Goal: Task Accomplishment & Management: Manage account settings

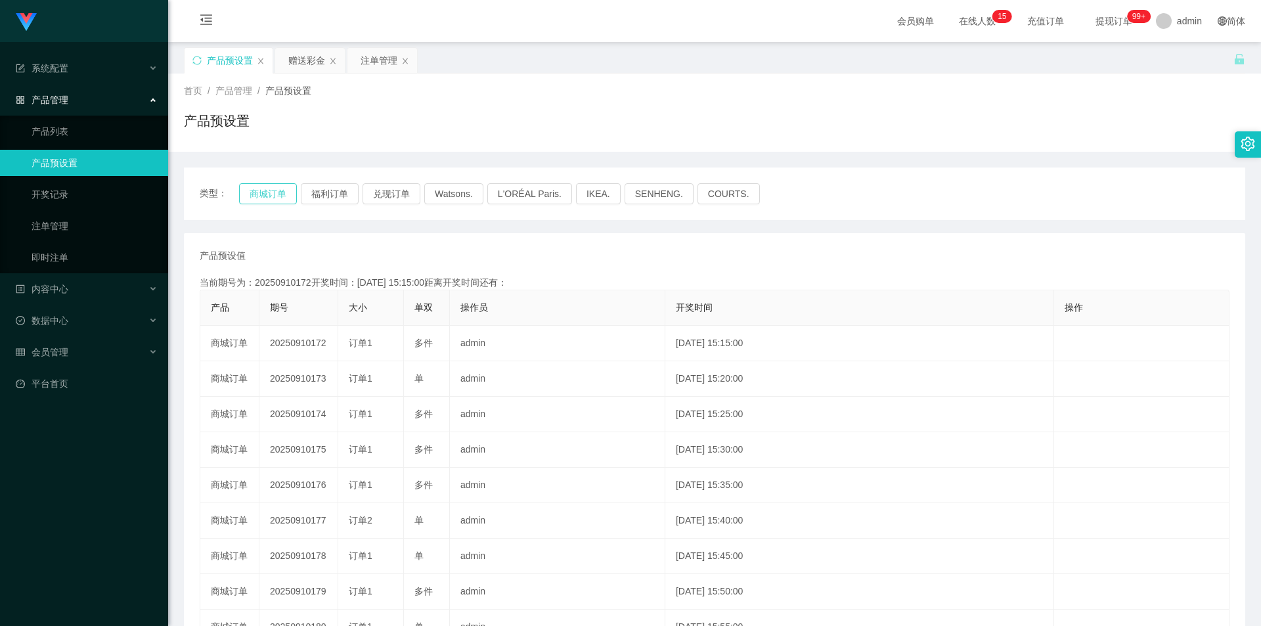
click at [256, 184] on button "商城订单" at bounding box center [268, 193] width 58 height 21
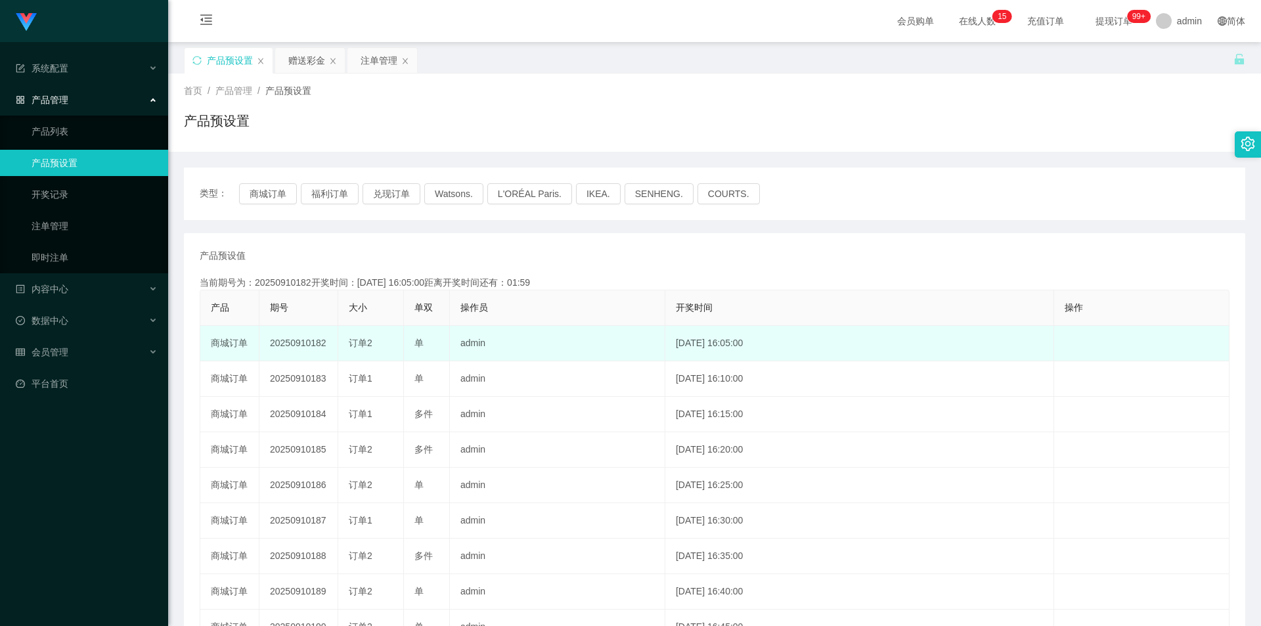
click at [294, 345] on td "20250910182" at bounding box center [299, 343] width 79 height 35
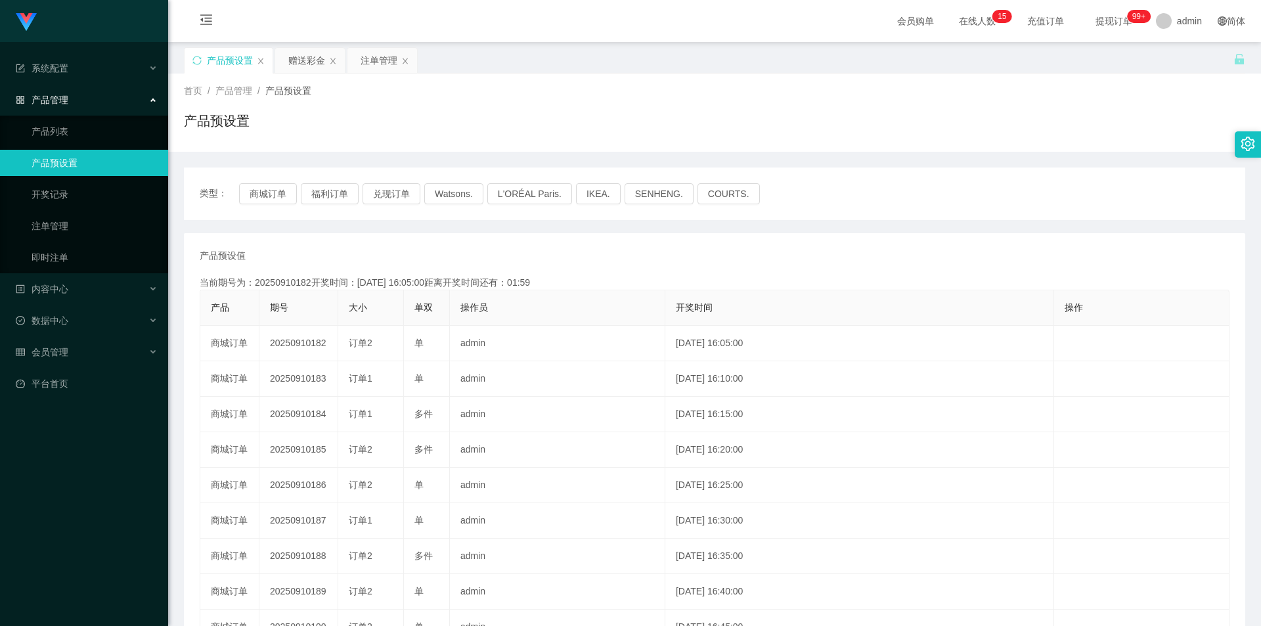
copy td "20250910182"
click at [307, 54] on div "赠送彩金" at bounding box center [306, 60] width 37 height 25
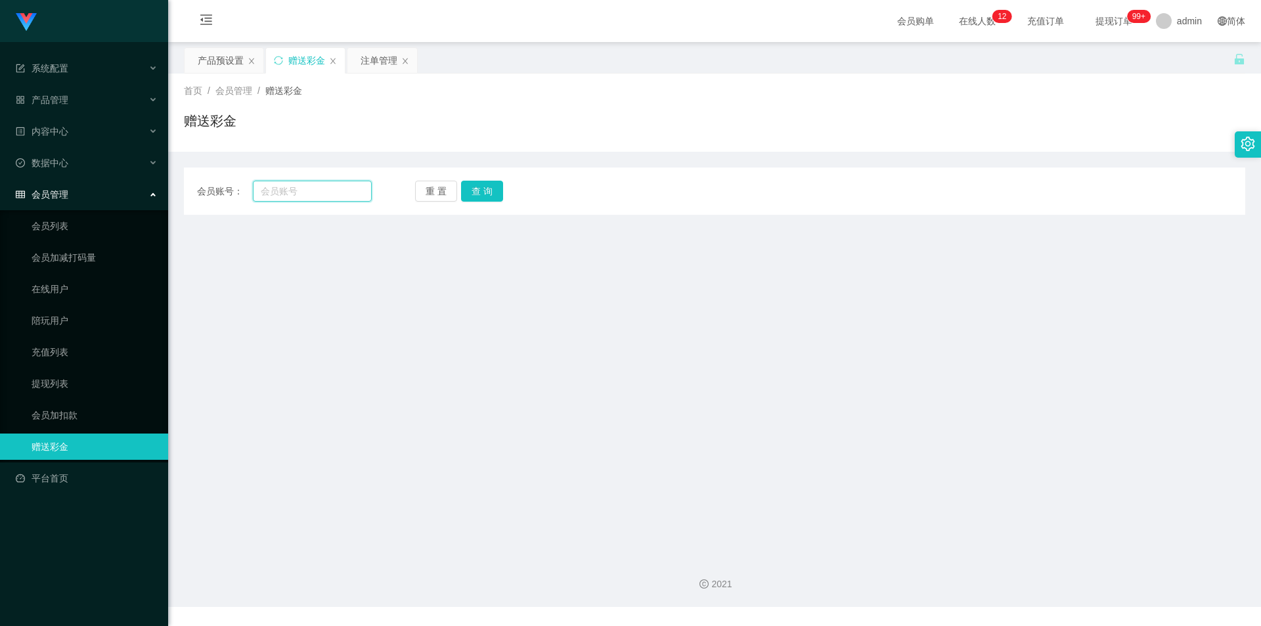
click at [278, 193] on input "text" at bounding box center [312, 191] width 119 height 21
type input "5741"
click at [479, 189] on button "查 询" at bounding box center [482, 191] width 42 height 21
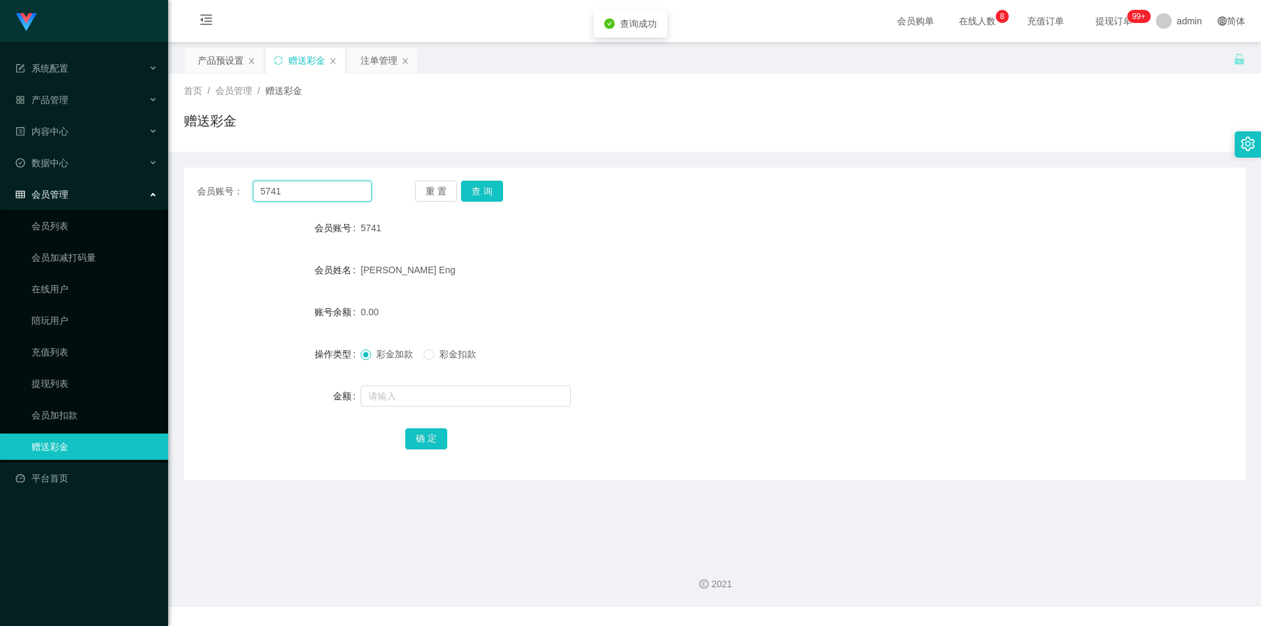
drag, startPoint x: 286, startPoint y: 191, endPoint x: 152, endPoint y: 201, distance: 134.4
click at [120, 186] on section "Jingdong工作台代理端 系统配置 产品管理 产品列表 产品预设置 开奖记录 注单管理 即时注单 内容中心 数据中心 会员管理 会员列表 会员加减打码量 …" at bounding box center [630, 303] width 1261 height 607
click at [55, 384] on link "提现列表" at bounding box center [95, 384] width 126 height 26
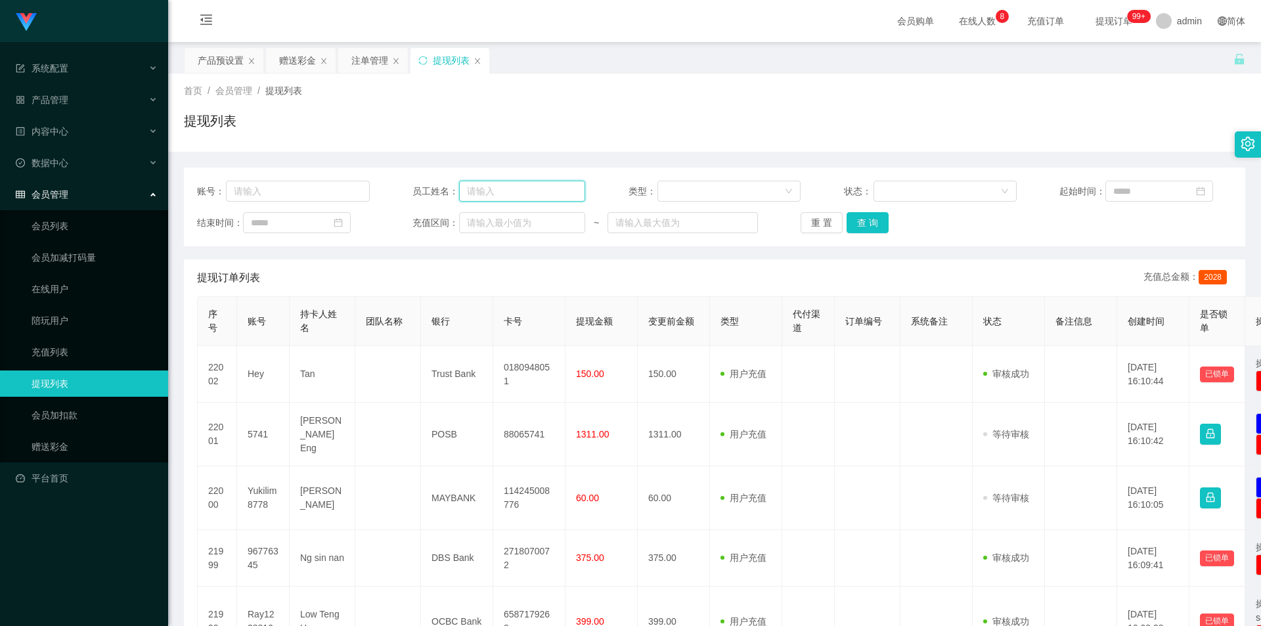
click at [501, 198] on input "text" at bounding box center [522, 191] width 126 height 21
click at [256, 193] on input "text" at bounding box center [298, 191] width 144 height 21
paste input "5741"
type input "5741"
click at [870, 221] on button "查 询" at bounding box center [868, 222] width 42 height 21
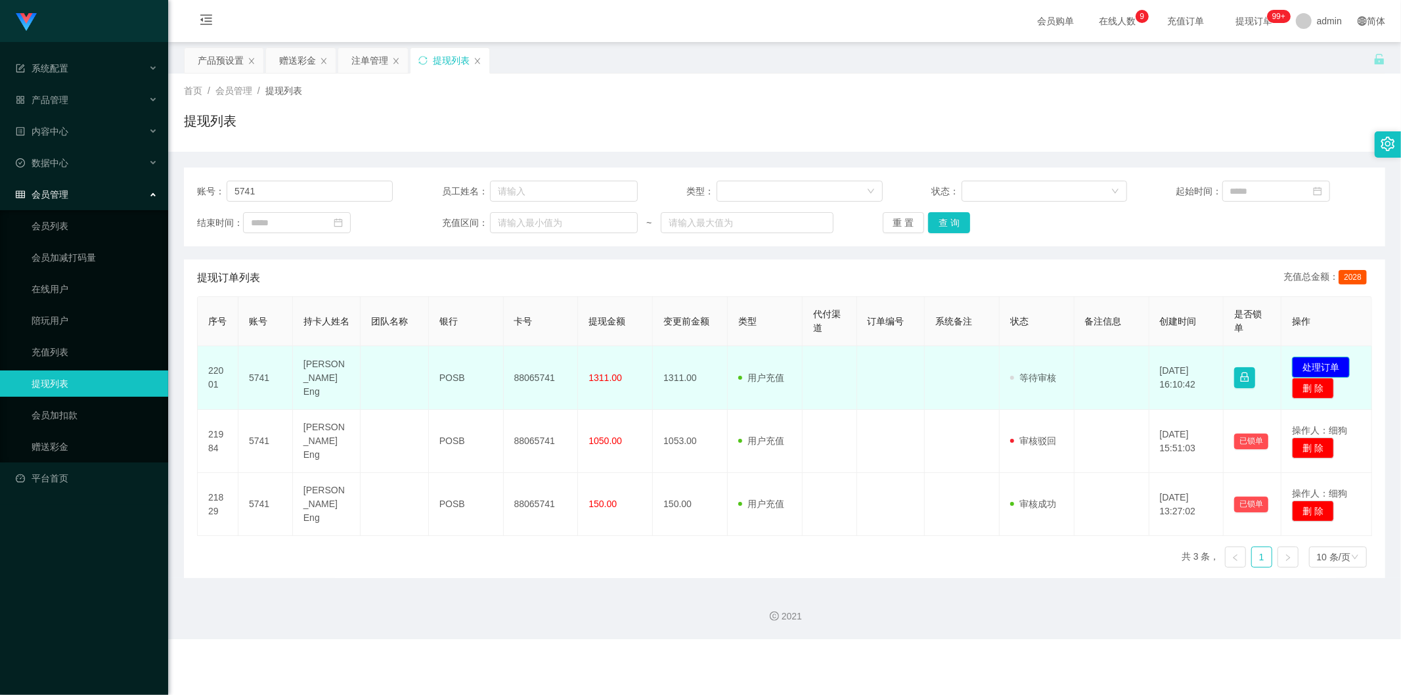
click at [1261, 367] on button "处理订单" at bounding box center [1321, 367] width 58 height 21
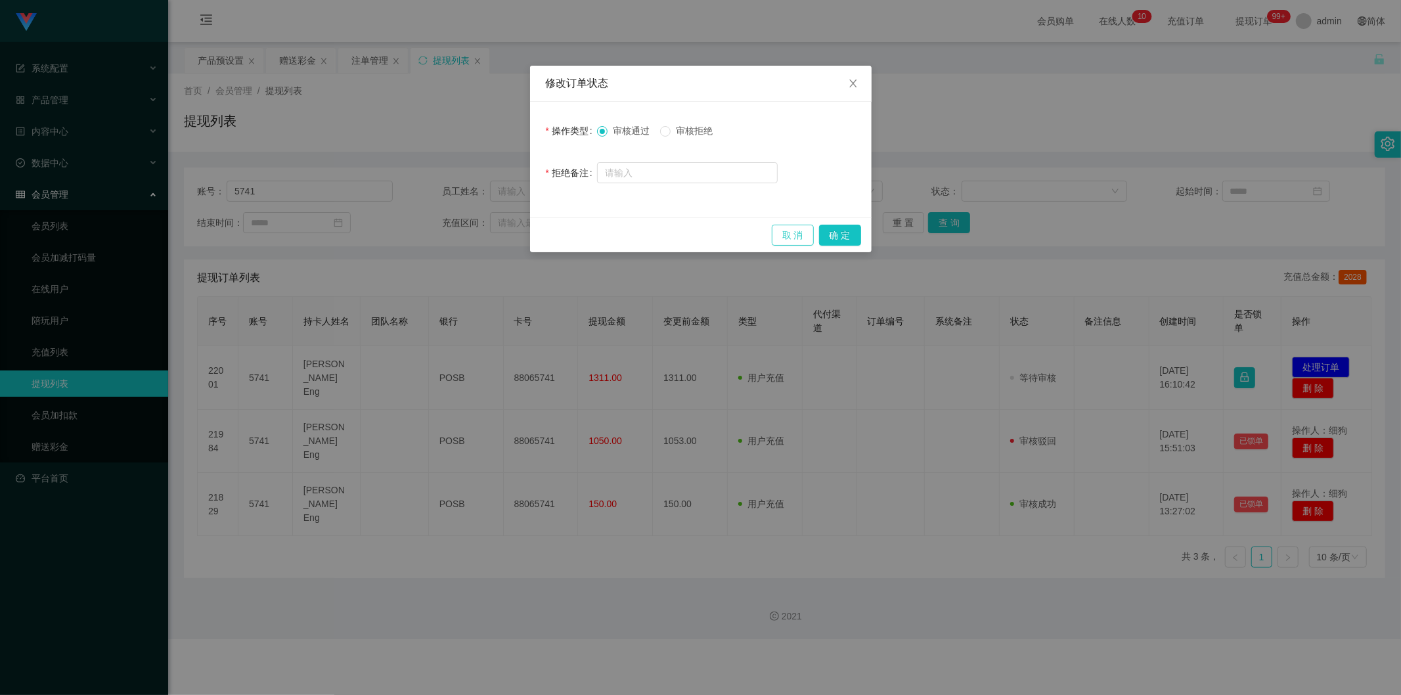
click at [803, 238] on button "取 消" at bounding box center [793, 235] width 42 height 21
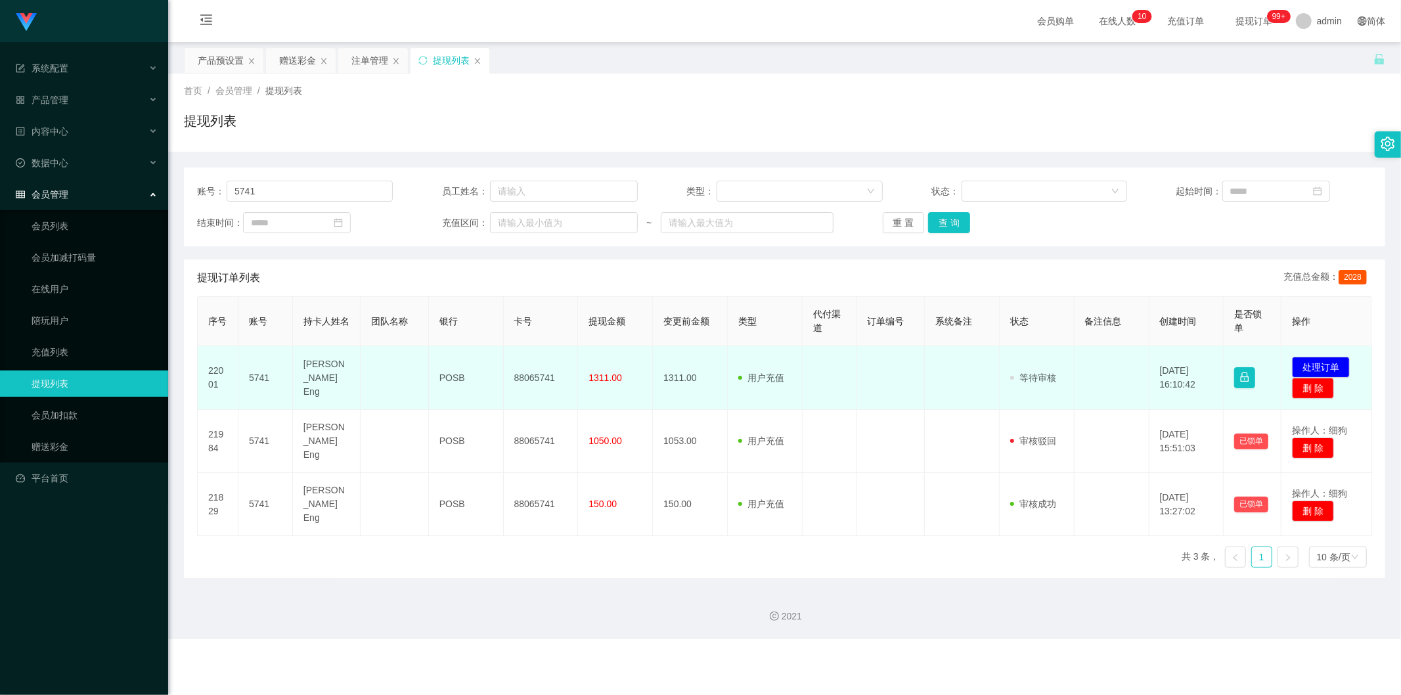
drag, startPoint x: 524, startPoint y: 396, endPoint x: 514, endPoint y: 392, distance: 11.0
click at [523, 396] on td "88065741" at bounding box center [541, 378] width 75 height 64
drag, startPoint x: 503, startPoint y: 385, endPoint x: 556, endPoint y: 381, distance: 53.4
click at [556, 381] on td "88065741" at bounding box center [541, 378] width 75 height 64
copy td "88065741"
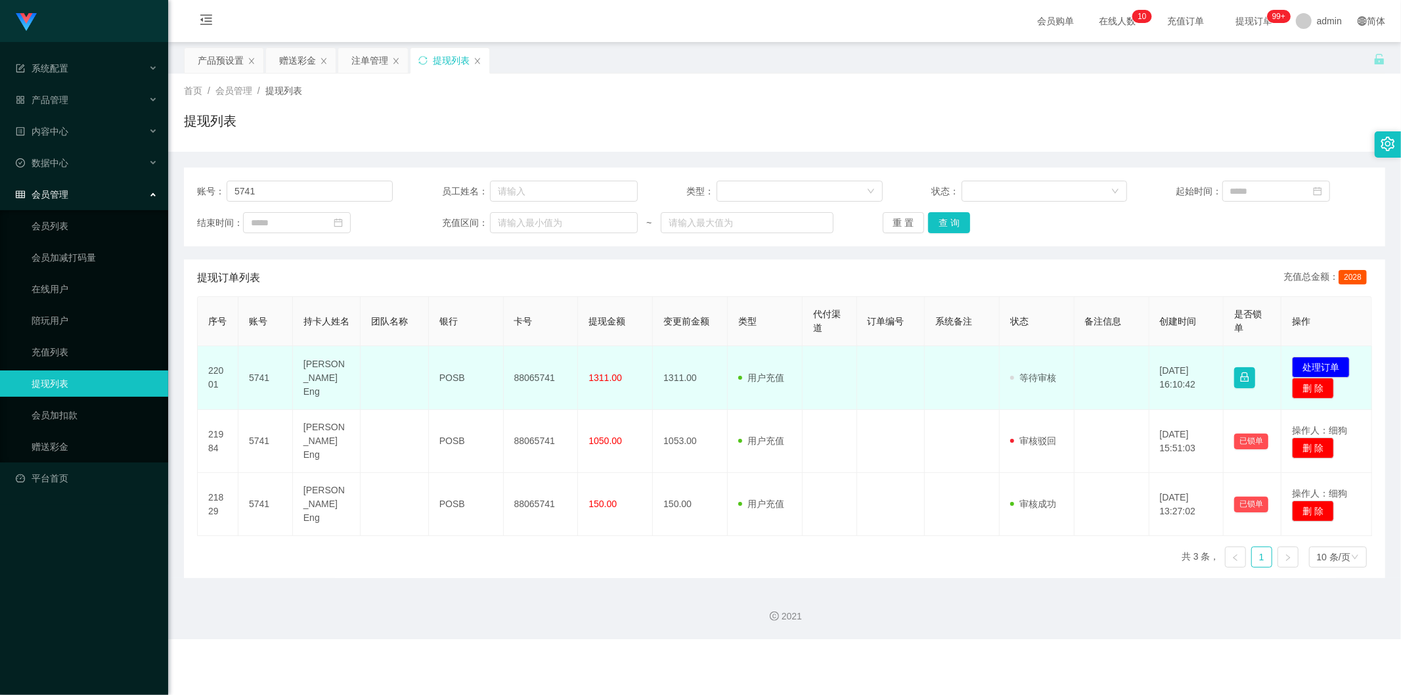
click at [443, 373] on td "POSB" at bounding box center [466, 378] width 75 height 64
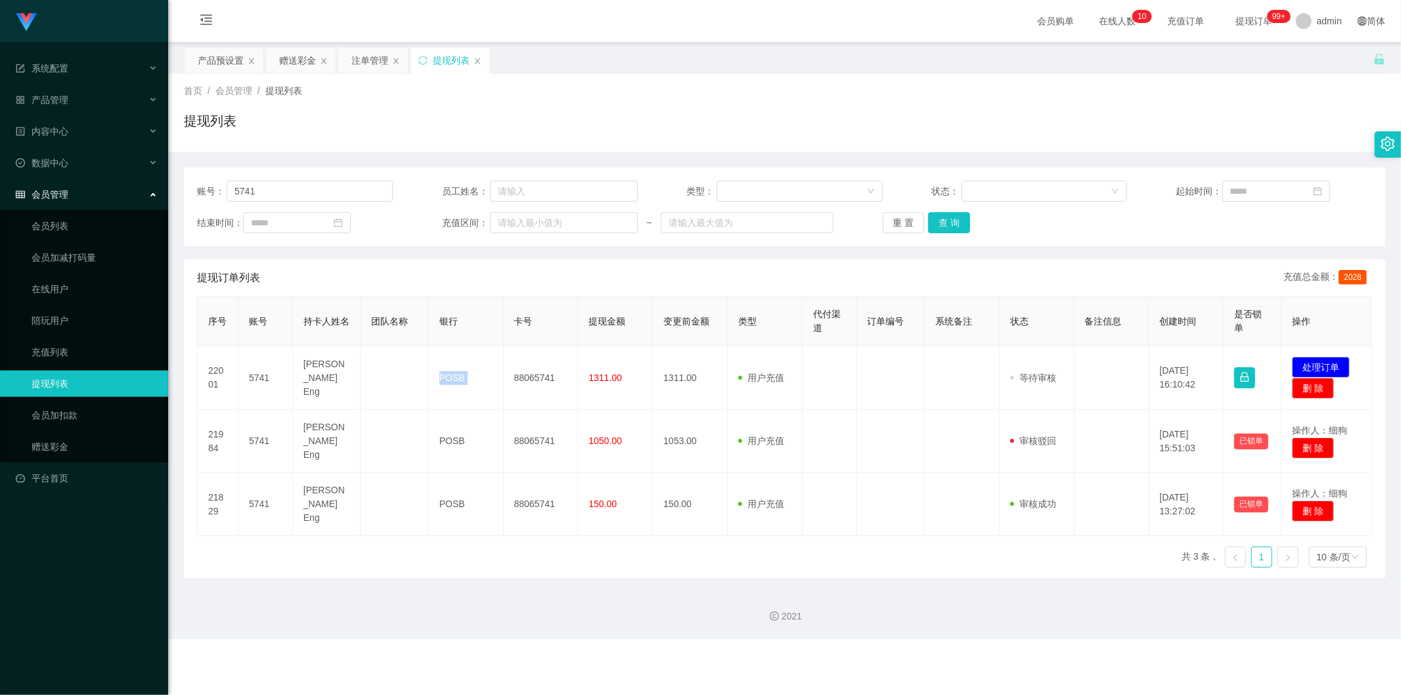
copy td "POSB"
click at [717, 270] on div "提现订单列表 充值总金额： 2028" at bounding box center [784, 278] width 1175 height 37
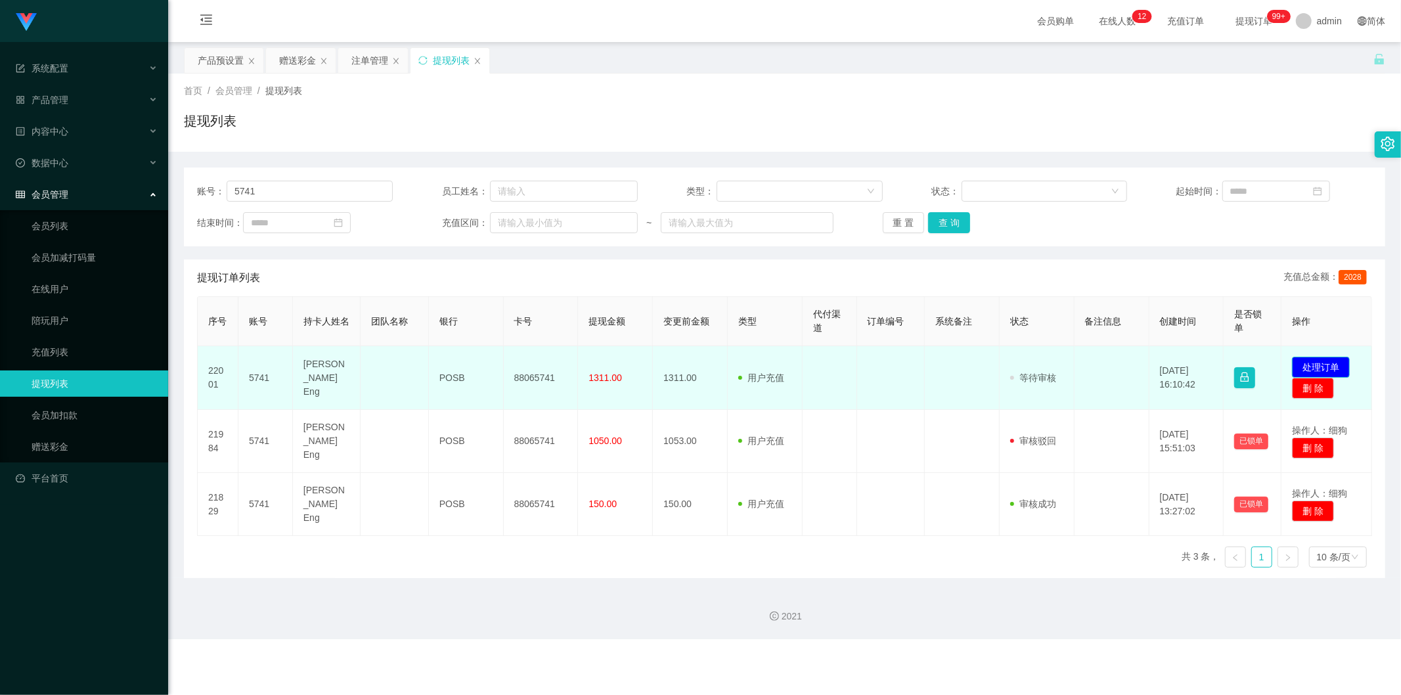
click at [1261, 365] on button "处理订单" at bounding box center [1321, 367] width 58 height 21
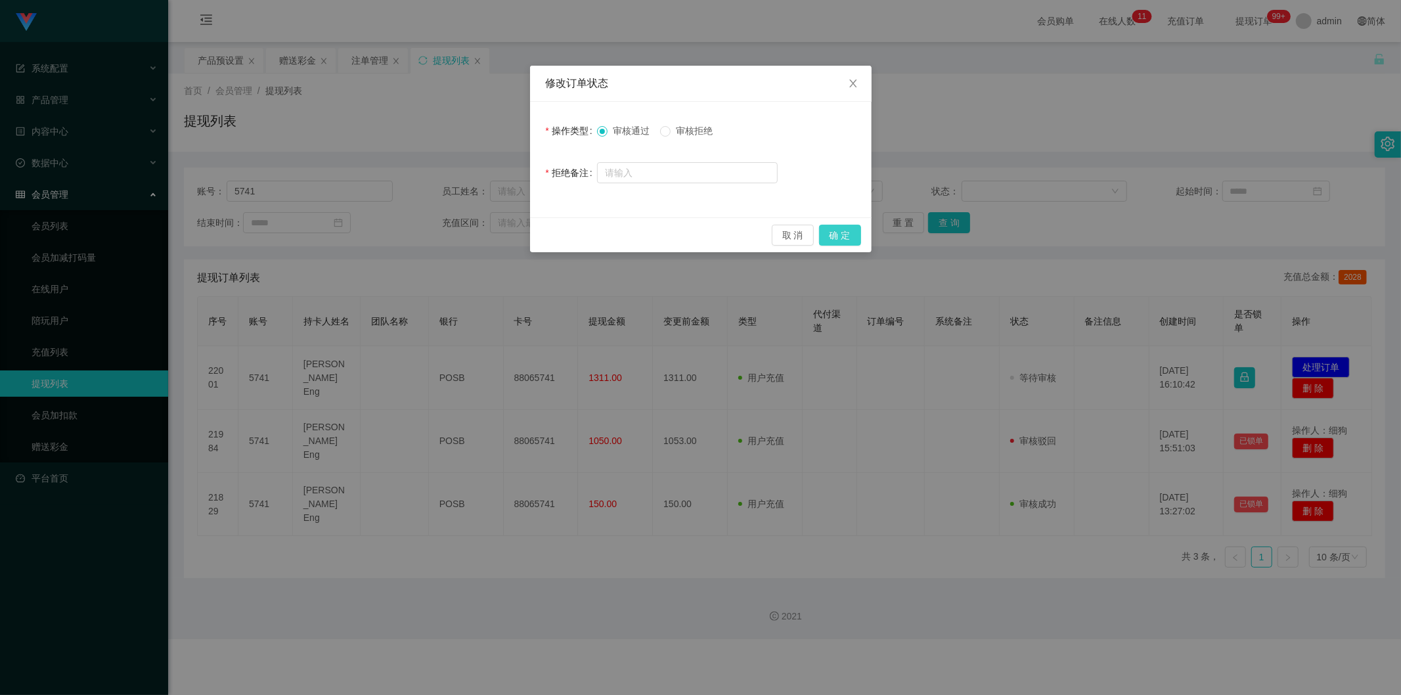
click at [848, 241] on button "确 定" at bounding box center [840, 235] width 42 height 21
